Goal: Use online tool/utility

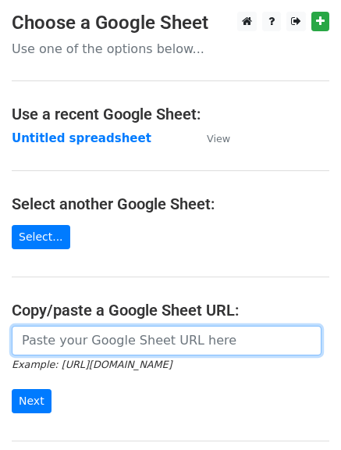
click at [115, 347] on input "url" at bounding box center [167, 340] width 310 height 30
paste input "[URL][DOMAIN_NAME]"
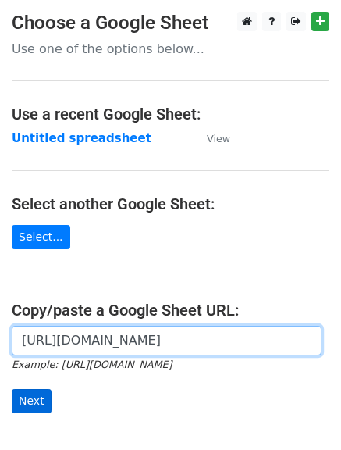
type input "[URL][DOMAIN_NAME]"
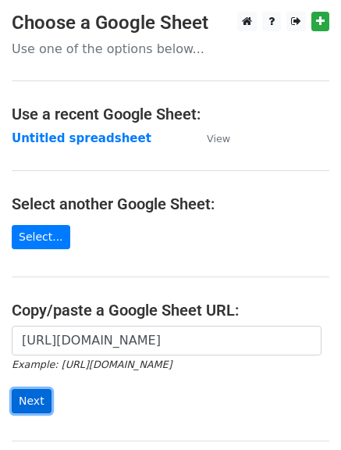
click at [36, 393] on input "Next" at bounding box center [32, 401] width 40 height 24
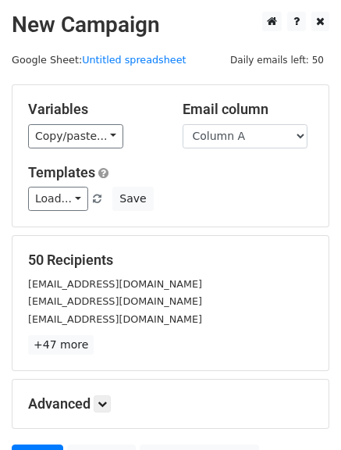
scroll to position [119, 0]
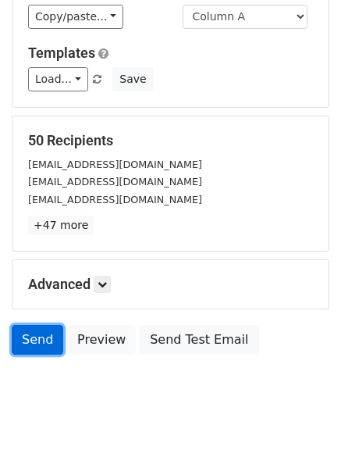
click at [40, 335] on link "Send" at bounding box center [38, 340] width 52 height 30
